Goal: Task Accomplishment & Management: Manage account settings

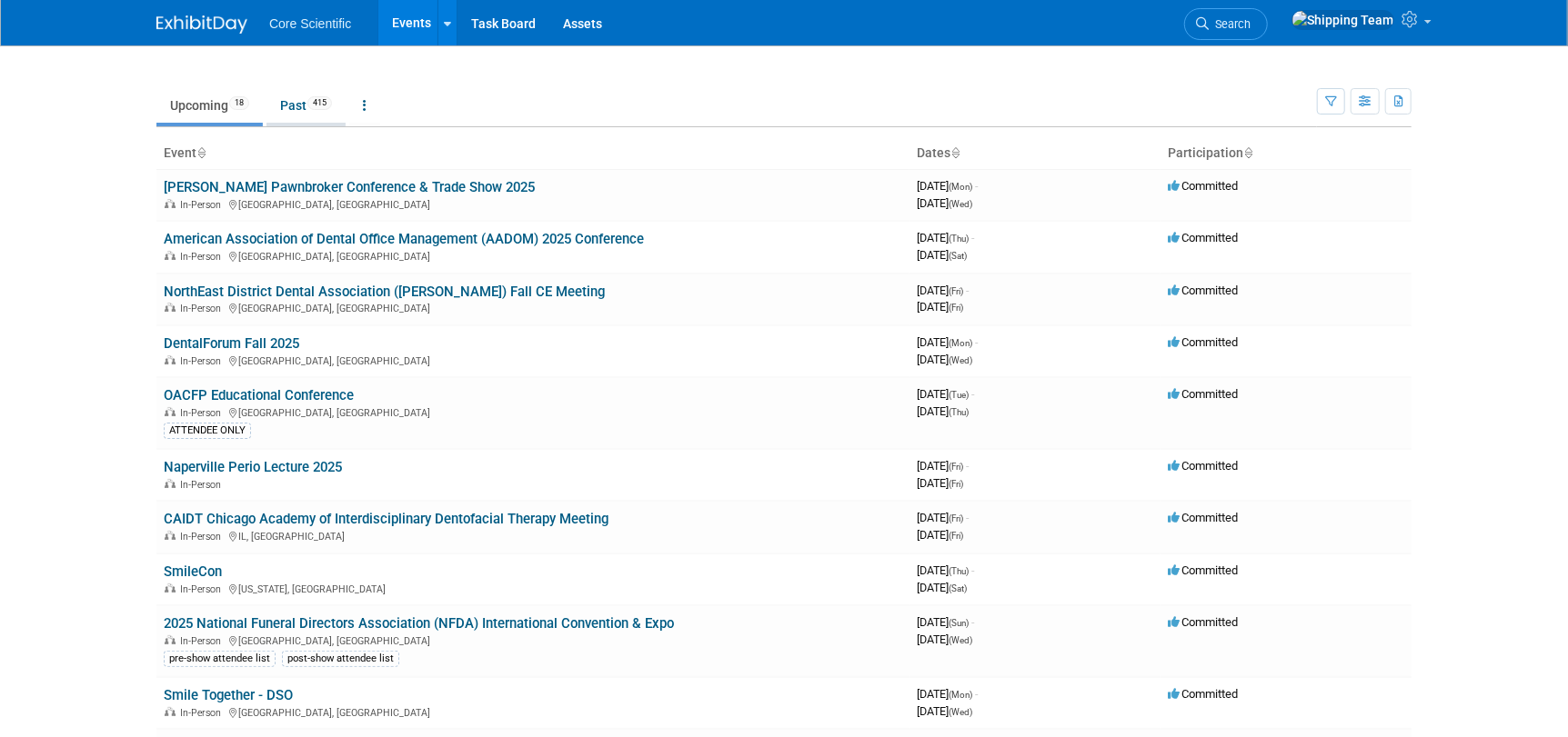
click at [293, 108] on link "Past 415" at bounding box center [306, 105] width 80 height 35
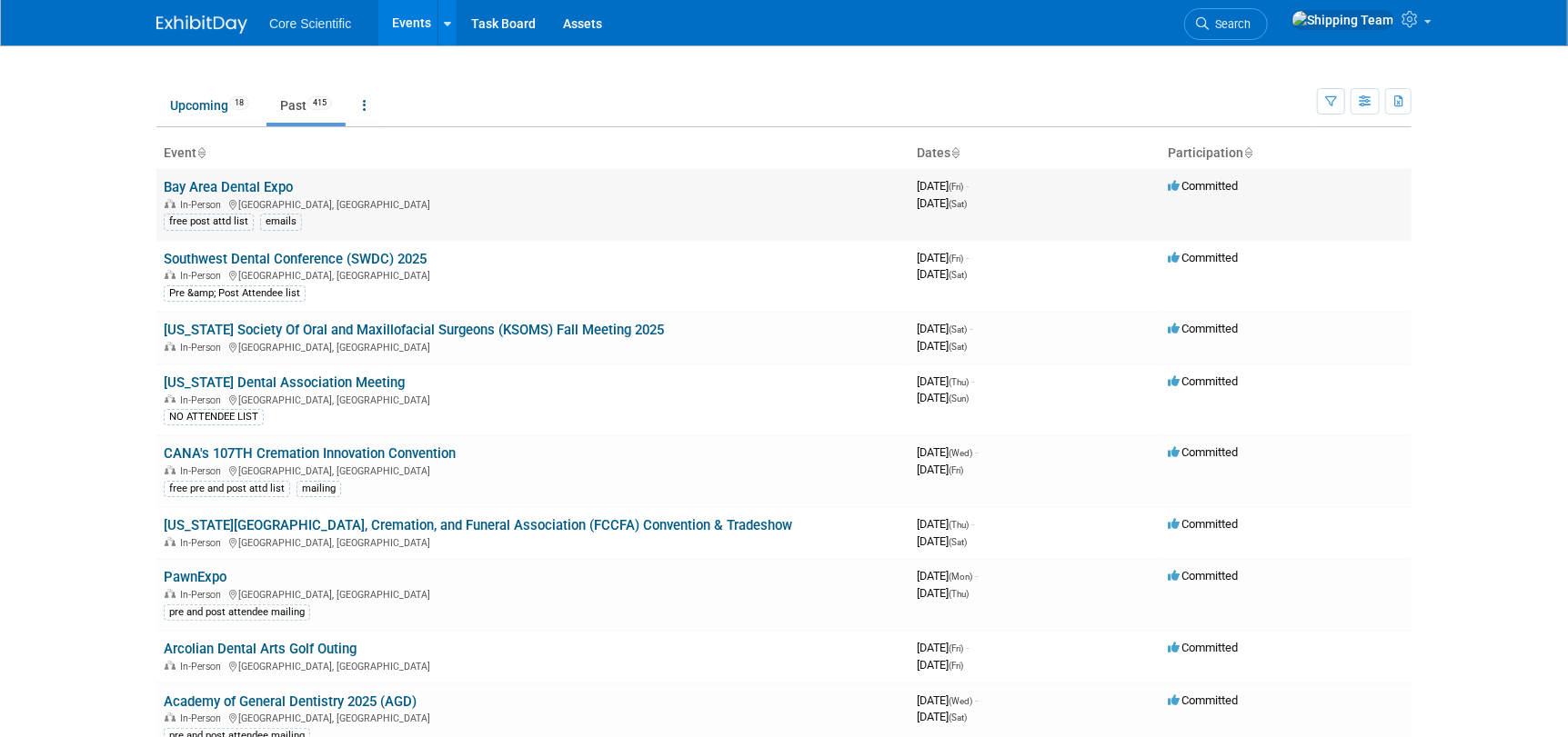
click at [218, 186] on link "Bay Area Dental Expo" at bounding box center [229, 187] width 129 height 16
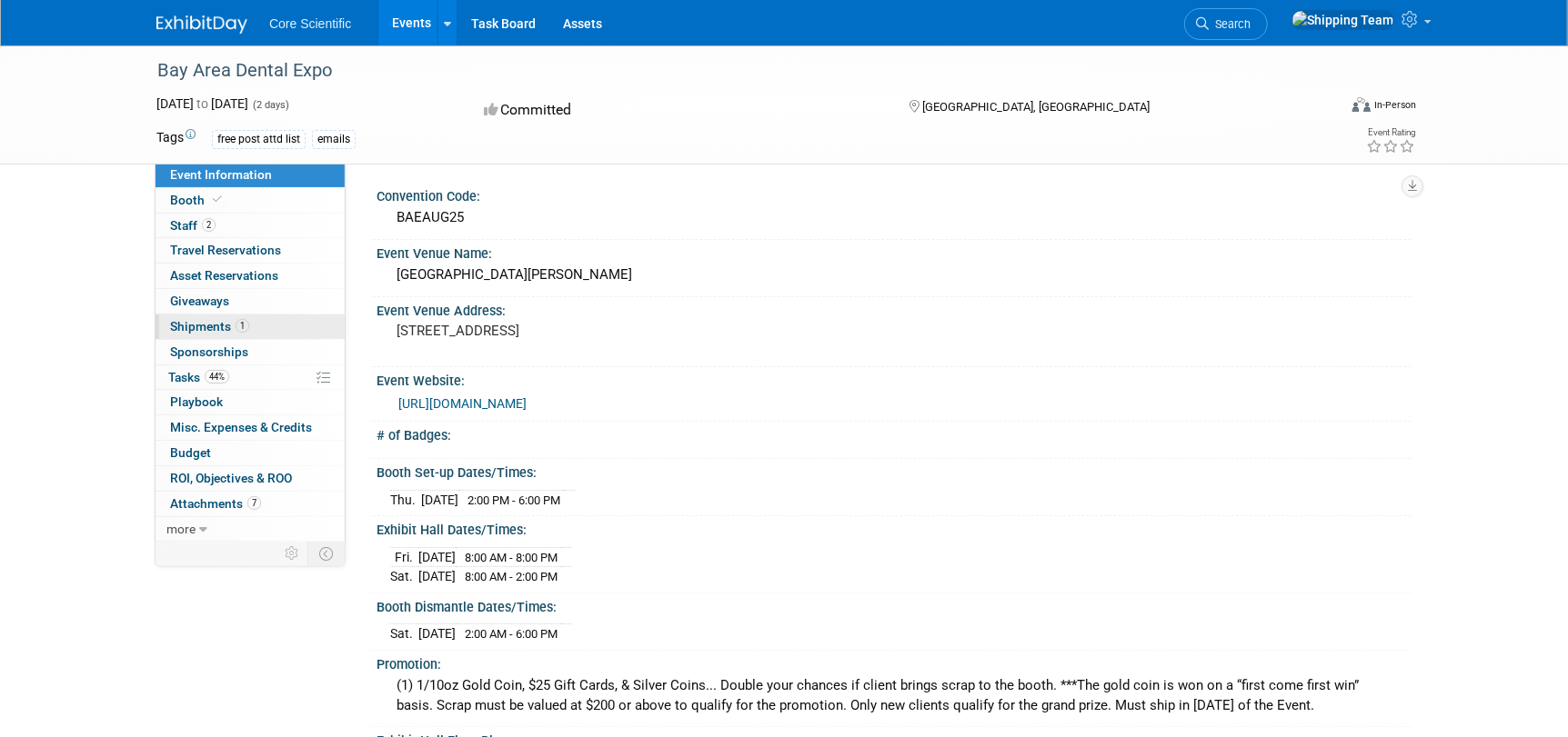
click at [196, 325] on span "Shipments 1" at bounding box center [210, 326] width 80 height 15
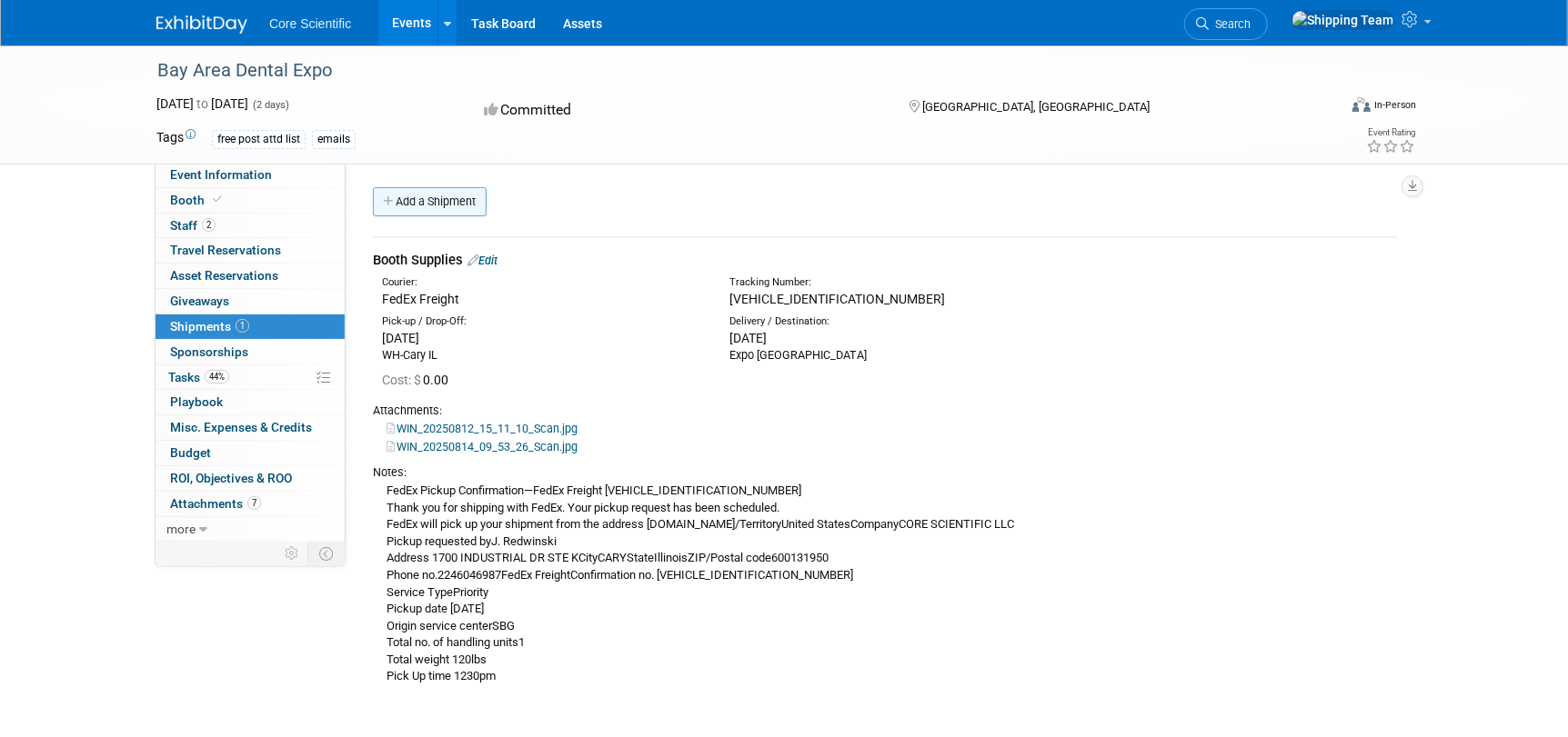
click at [412, 204] on link "Add a Shipment" at bounding box center [430, 201] width 113 height 29
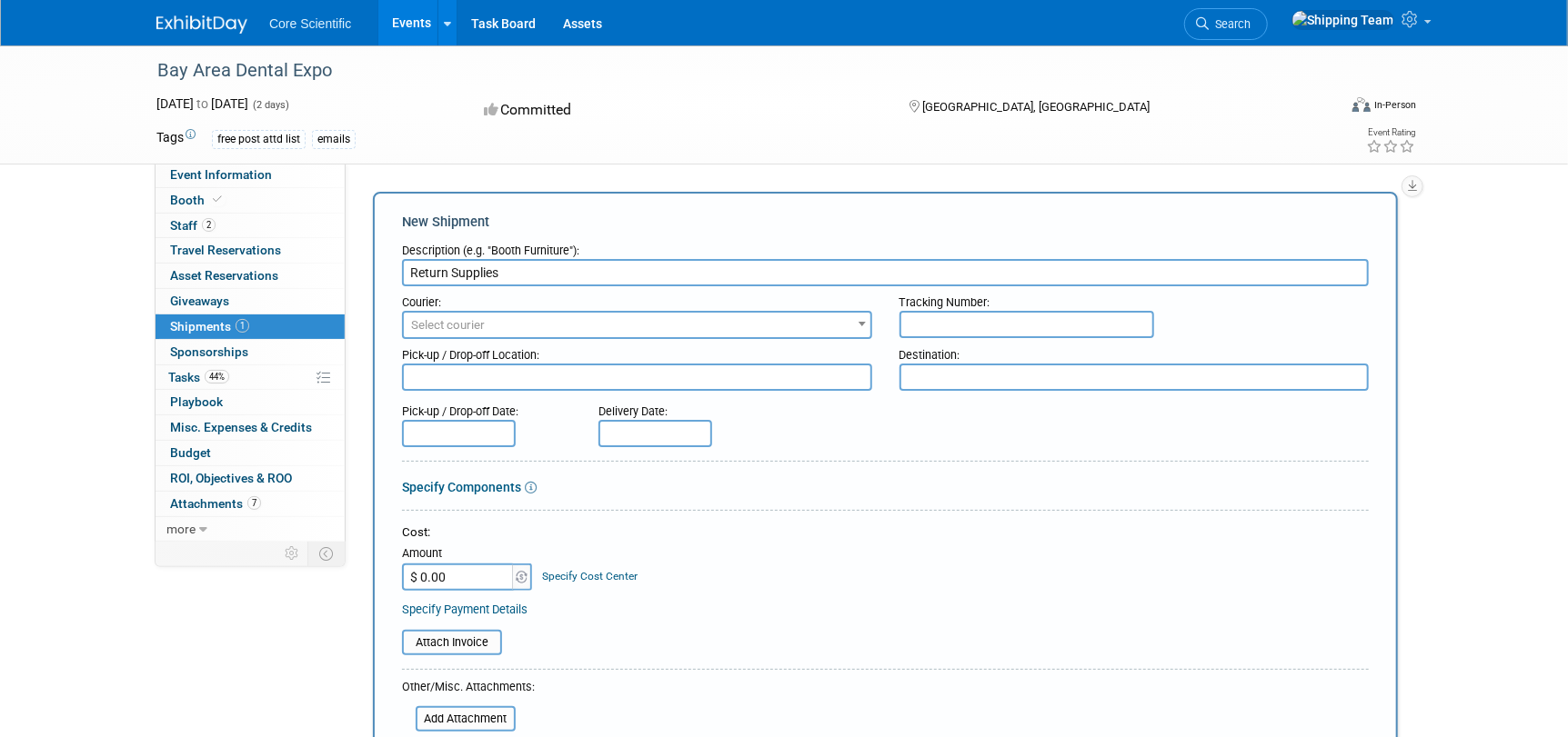
type input "Return Supplies"
click at [523, 317] on span "Select courier" at bounding box center [637, 325] width 467 height 26
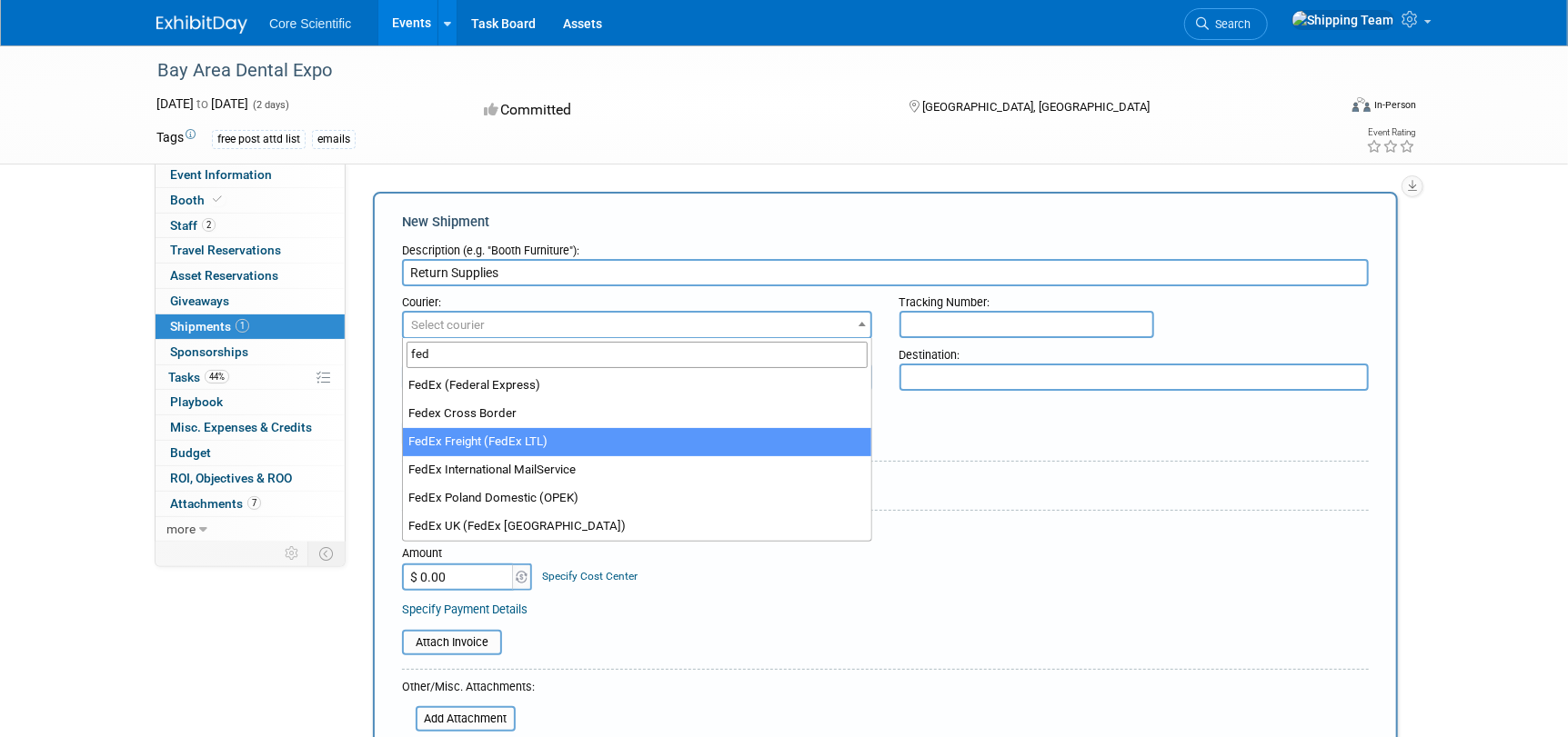
type input "fed"
select select "208"
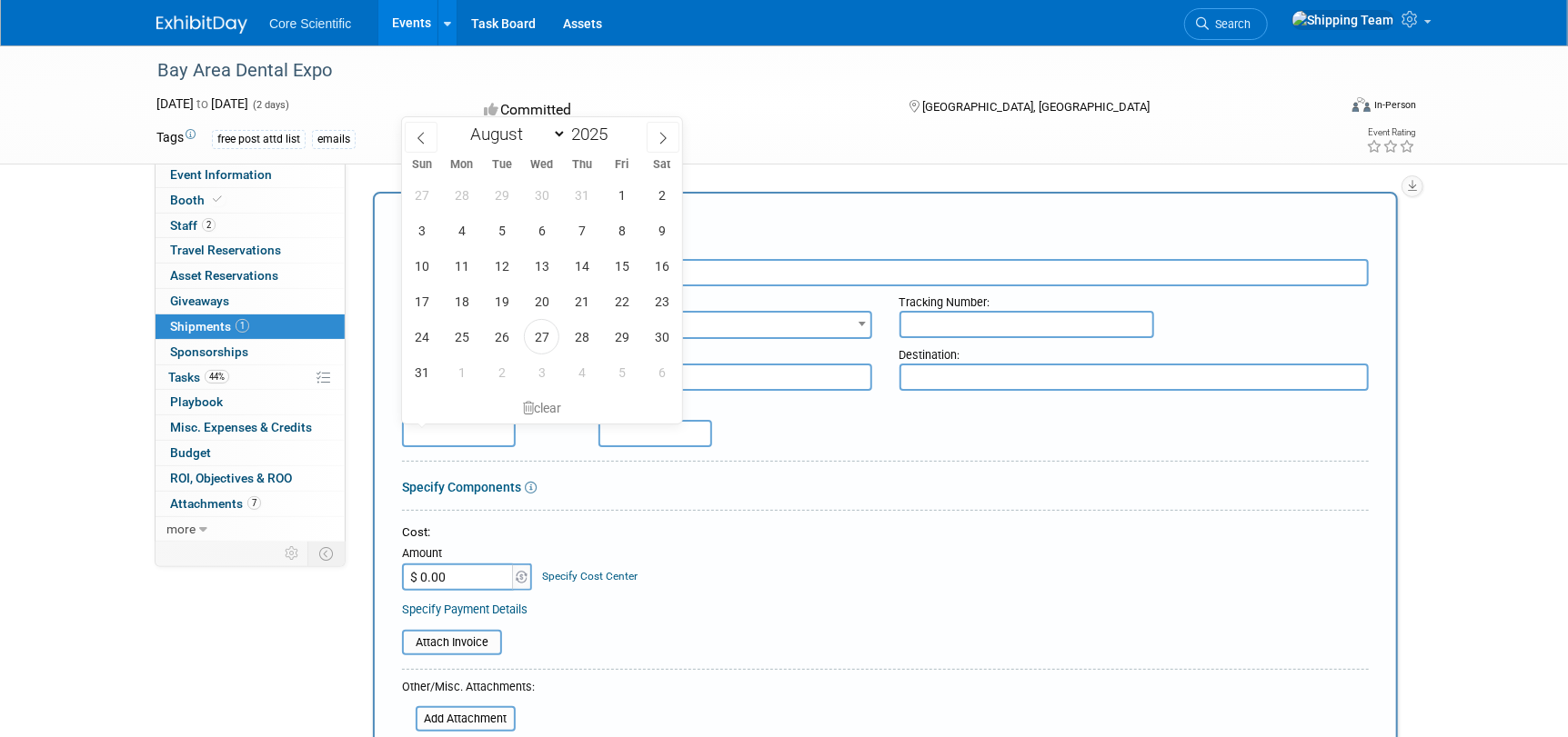
click at [480, 431] on input "text" at bounding box center [459, 433] width 113 height 27
click at [803, 444] on div "Delivery Date:" at bounding box center [709, 422] width 249 height 52
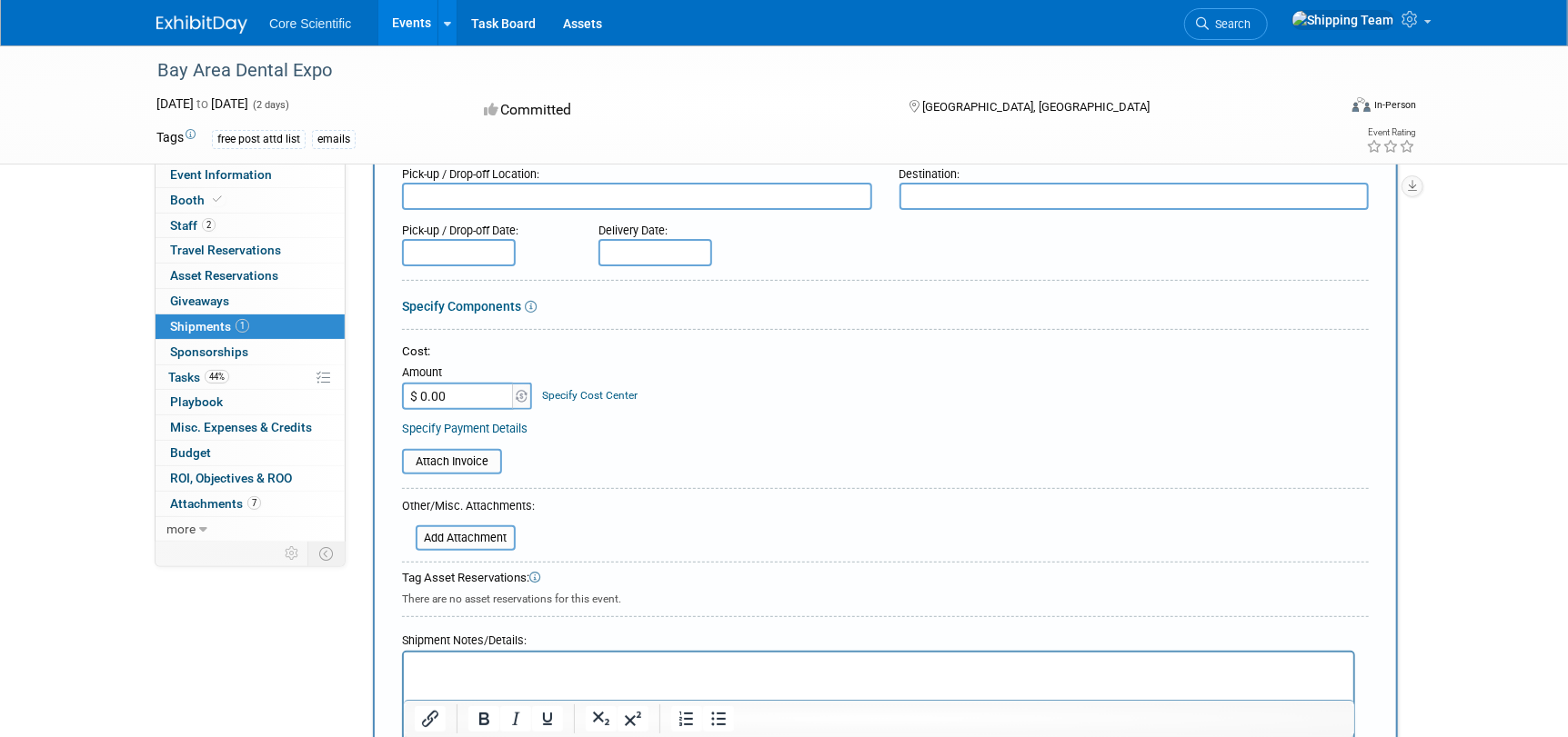
scroll to position [182, 0]
click at [448, 541] on input "file" at bounding box center [406, 537] width 217 height 22
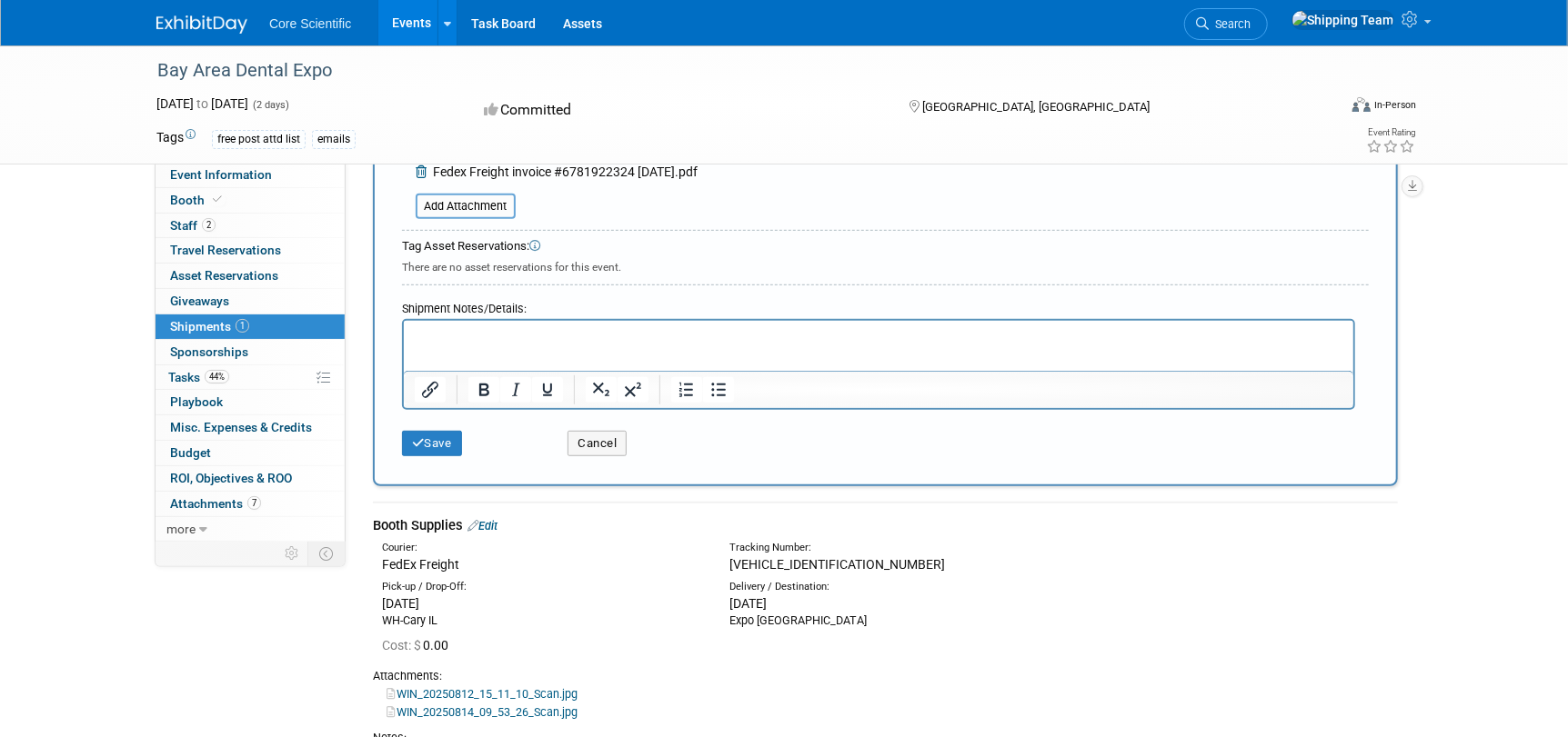
scroll to position [545, 0]
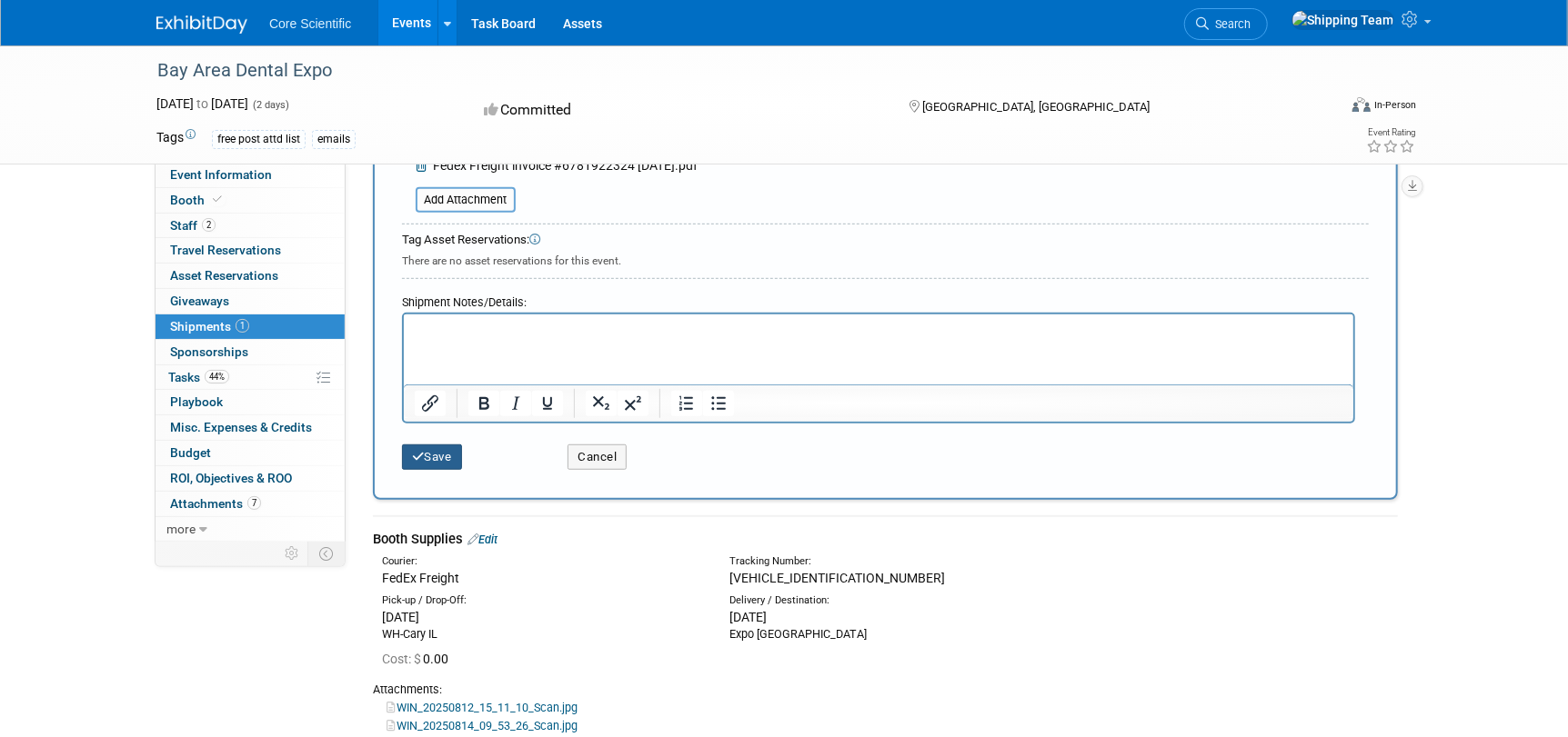
click at [424, 465] on button "Save" at bounding box center [432, 458] width 60 height 26
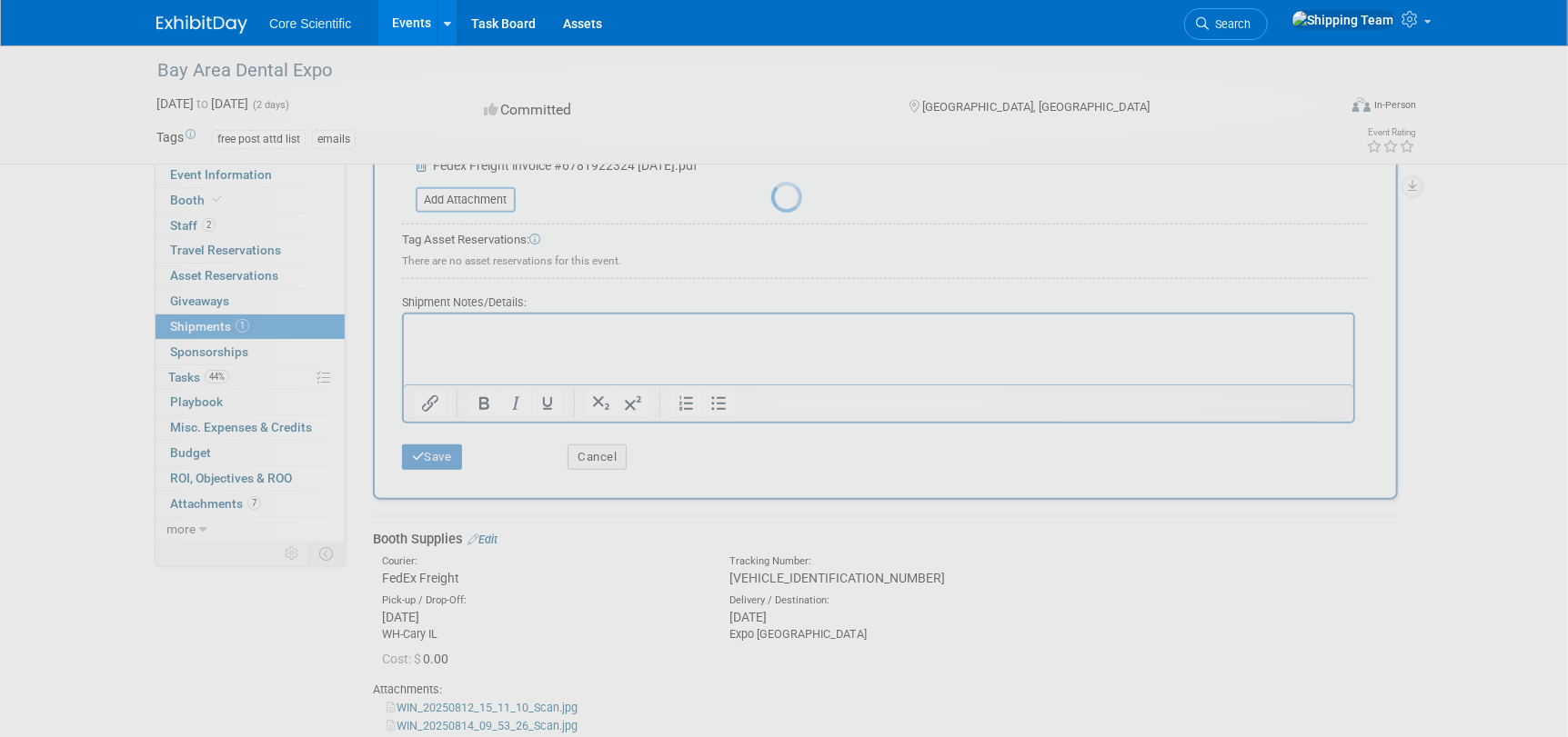
scroll to position [328, 0]
